Goal: Check status: Check status

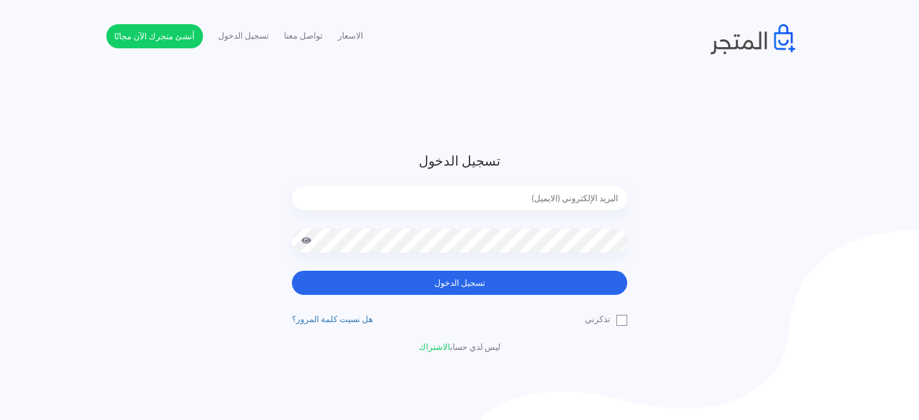
click at [382, 192] on input "email" at bounding box center [459, 198] width 335 height 24
type input "diaraest2024@gmail.com"
click at [292, 271] on button "تسجيل الدخول" at bounding box center [459, 283] width 335 height 24
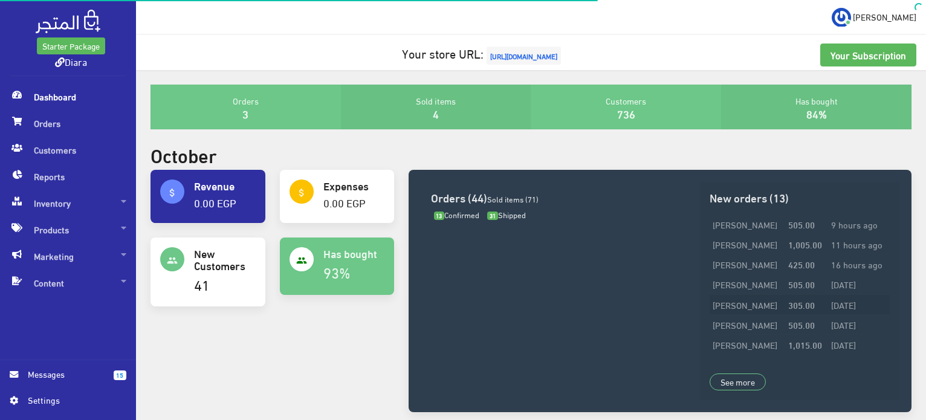
scroll to position [201, 0]
click at [101, 125] on span "Orders" at bounding box center [68, 123] width 117 height 27
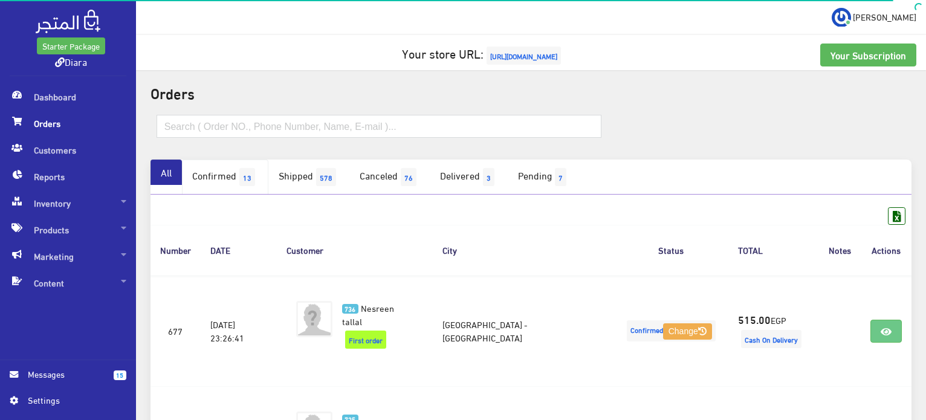
click at [208, 171] on link "Confirmed 13" at bounding box center [225, 176] width 86 height 35
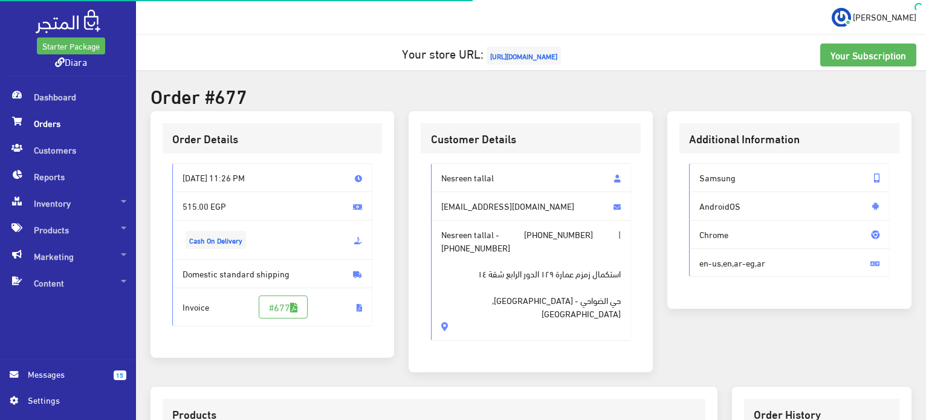
scroll to position [342, 0]
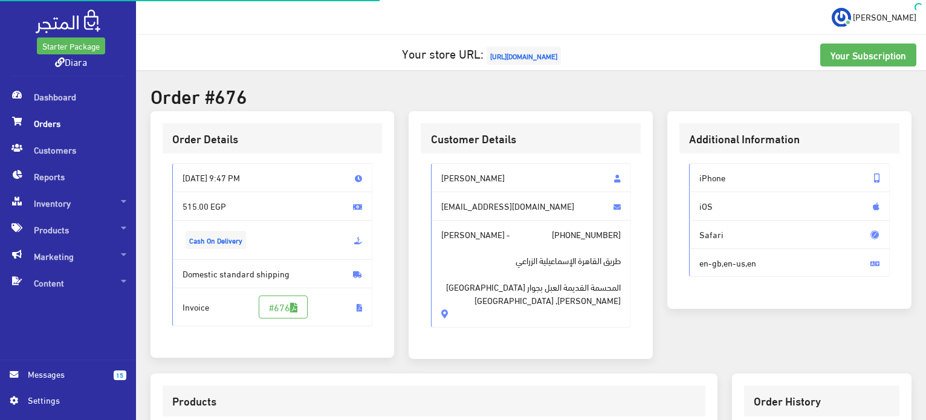
scroll to position [302, 0]
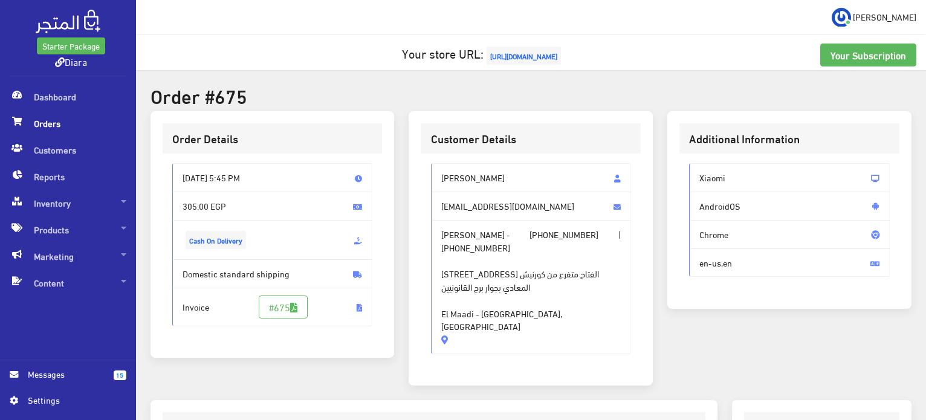
scroll to position [302, 0]
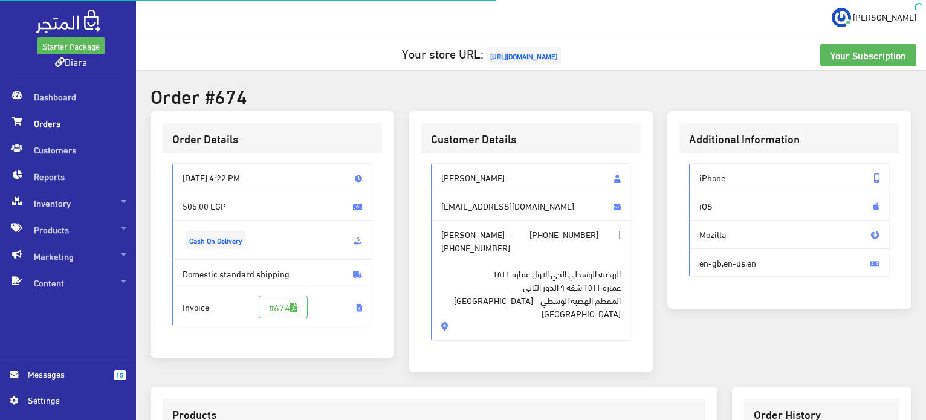
scroll to position [302, 0]
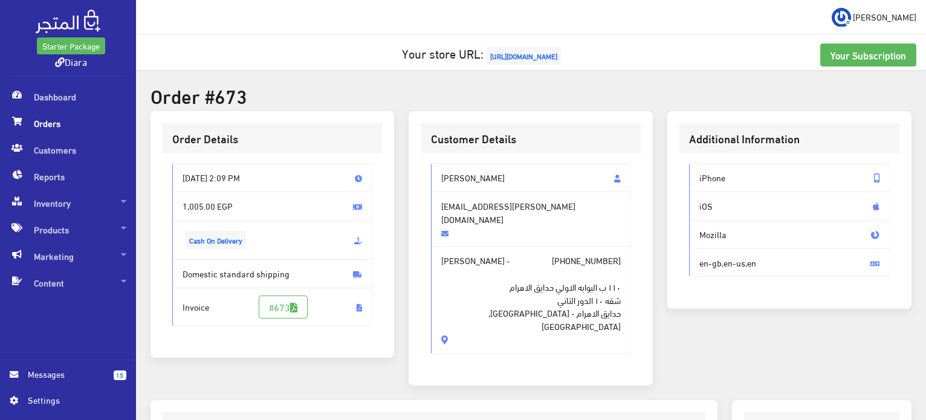
scroll to position [409, 0]
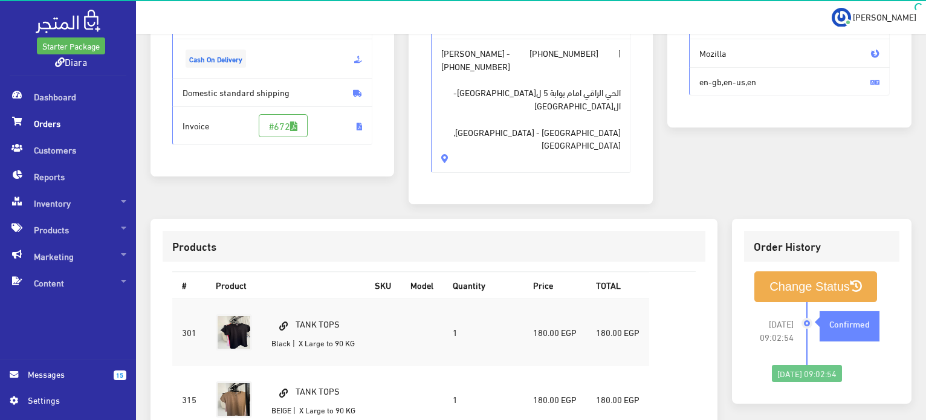
scroll to position [362, 0]
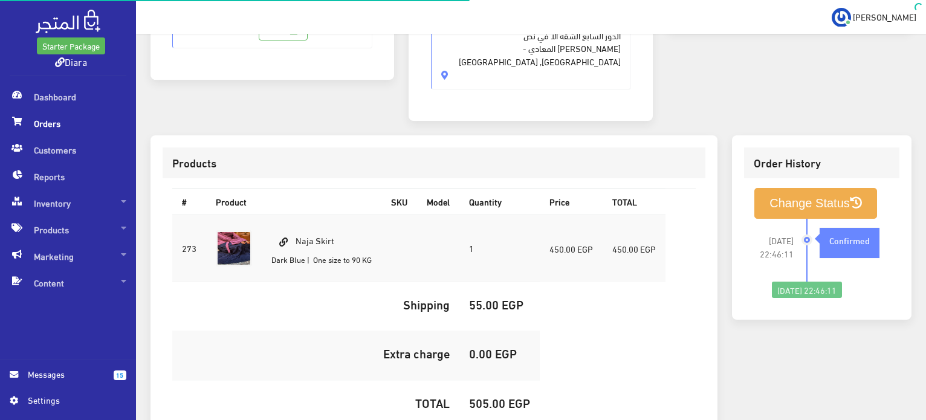
scroll to position [370, 0]
